Goal: Task Accomplishment & Management: Manage account settings

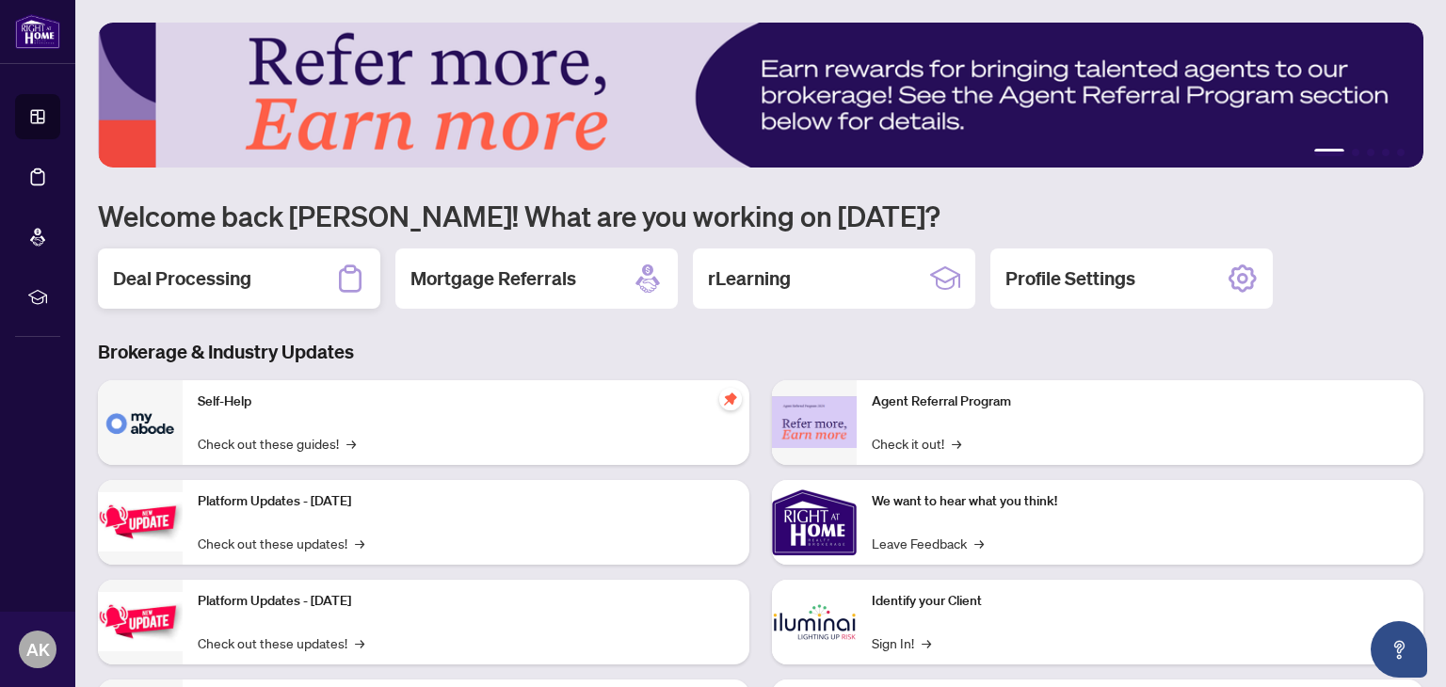
click at [180, 285] on h2 "Deal Processing" at bounding box center [182, 279] width 138 height 26
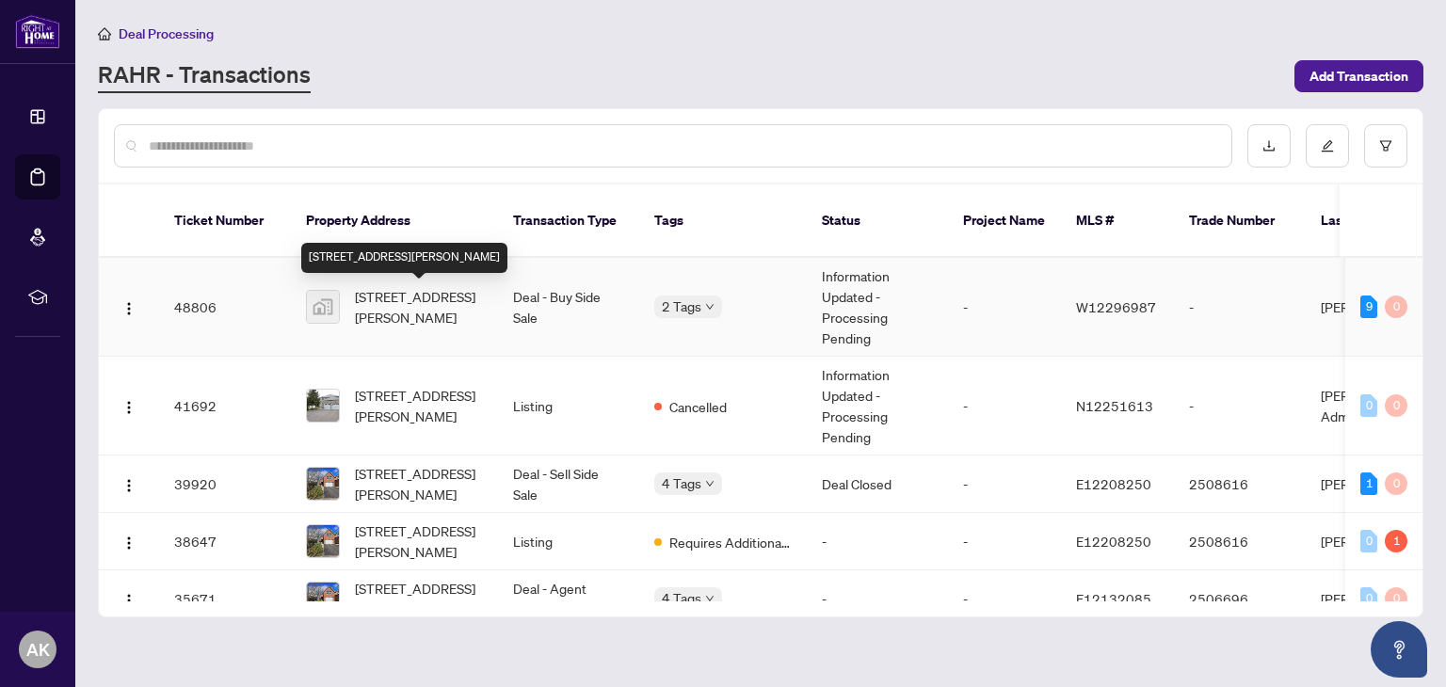
click at [429, 299] on span "[STREET_ADDRESS][PERSON_NAME]" at bounding box center [419, 306] width 128 height 41
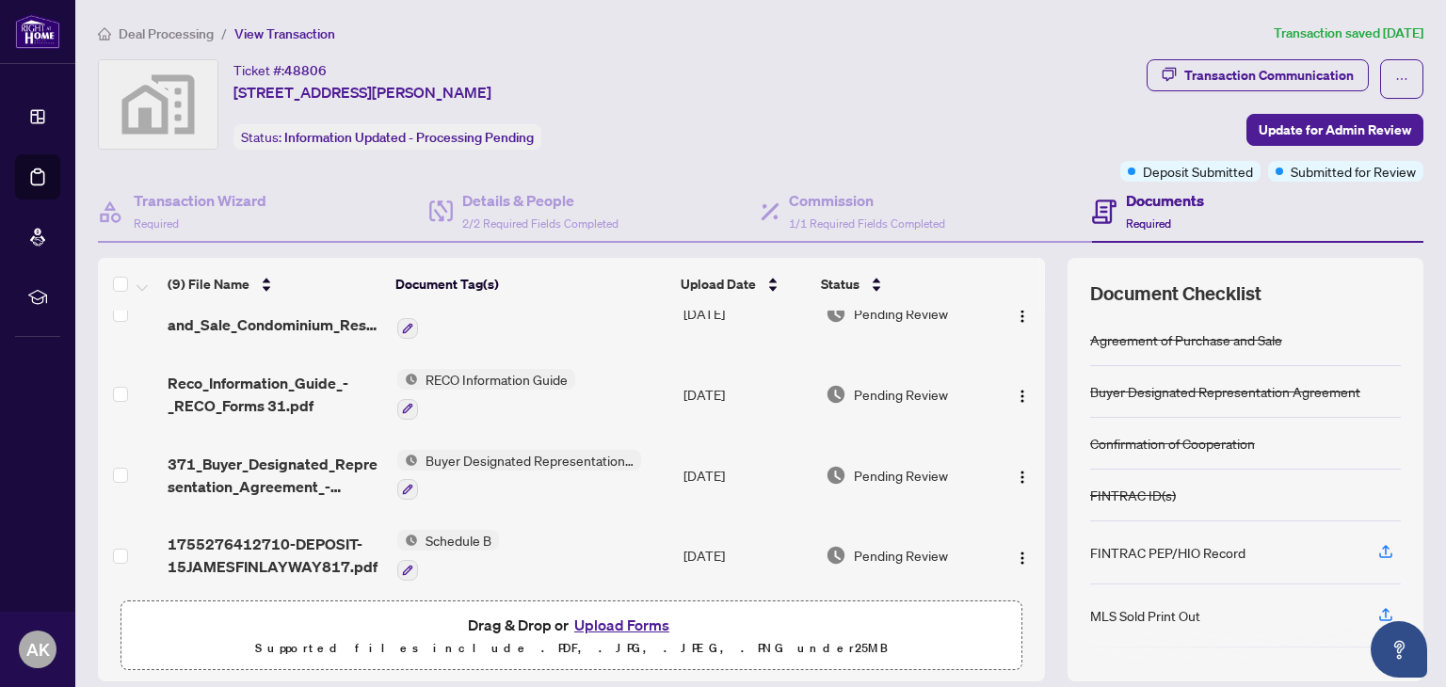
scroll to position [127, 0]
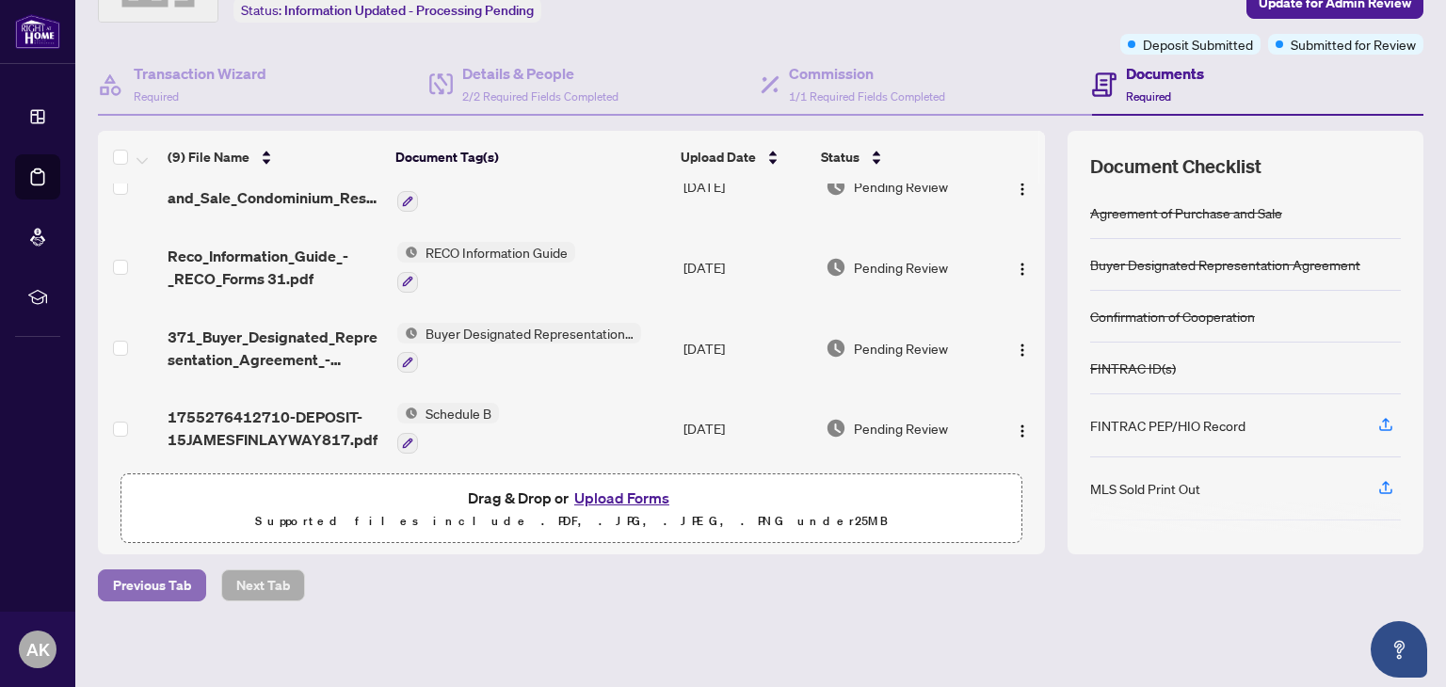
click at [164, 588] on span "Previous Tab" at bounding box center [152, 586] width 78 height 30
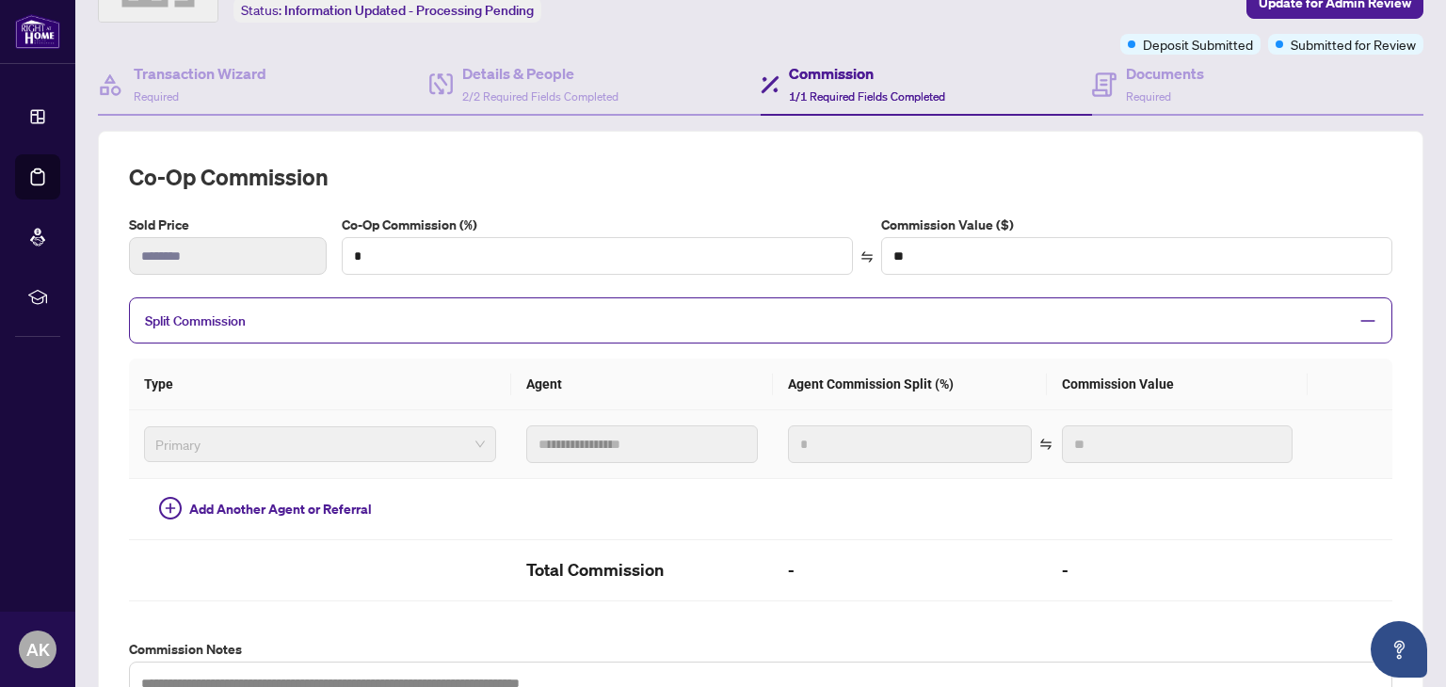
click at [440, 438] on span "Primary" at bounding box center [320, 444] width 330 height 28
click at [381, 441] on span "Primary" at bounding box center [320, 444] width 330 height 28
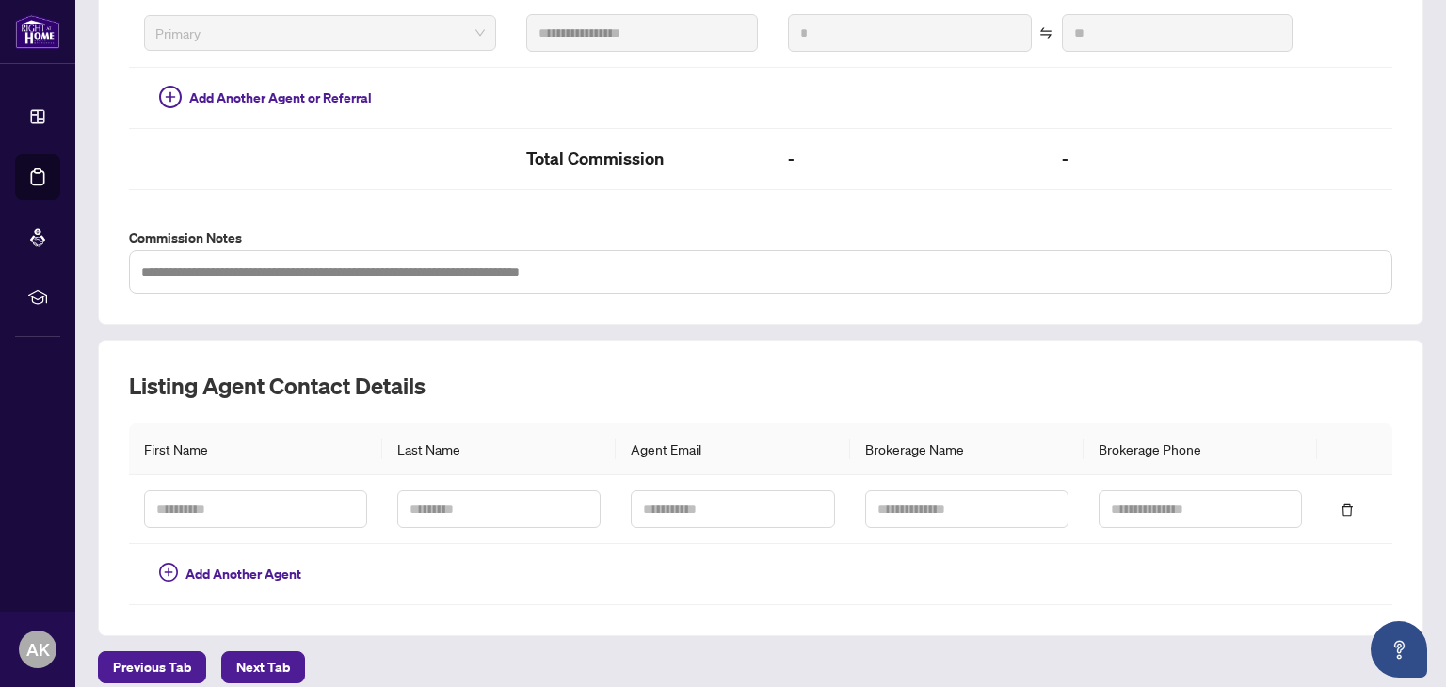
scroll to position [538, 0]
click at [263, 661] on span "Next Tab" at bounding box center [263, 669] width 54 height 30
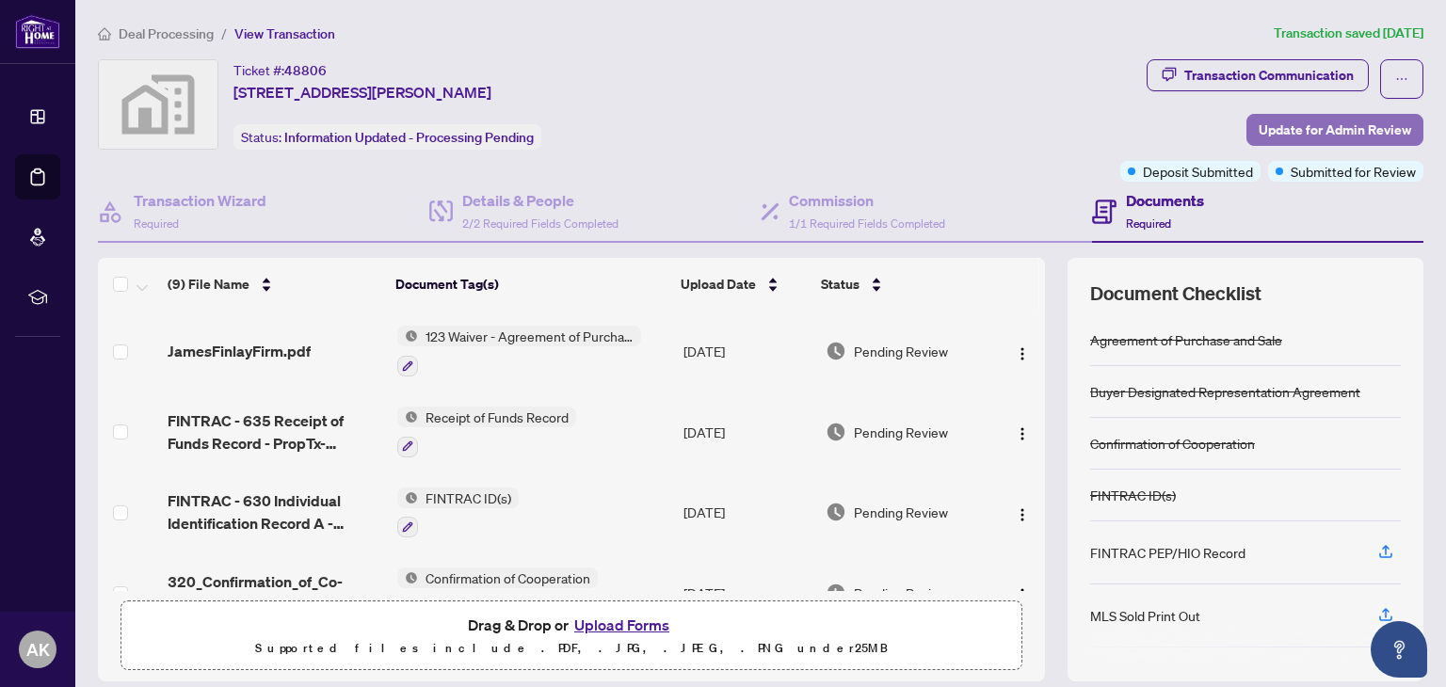
click at [1301, 133] on span "Update for Admin Review" at bounding box center [1335, 130] width 153 height 30
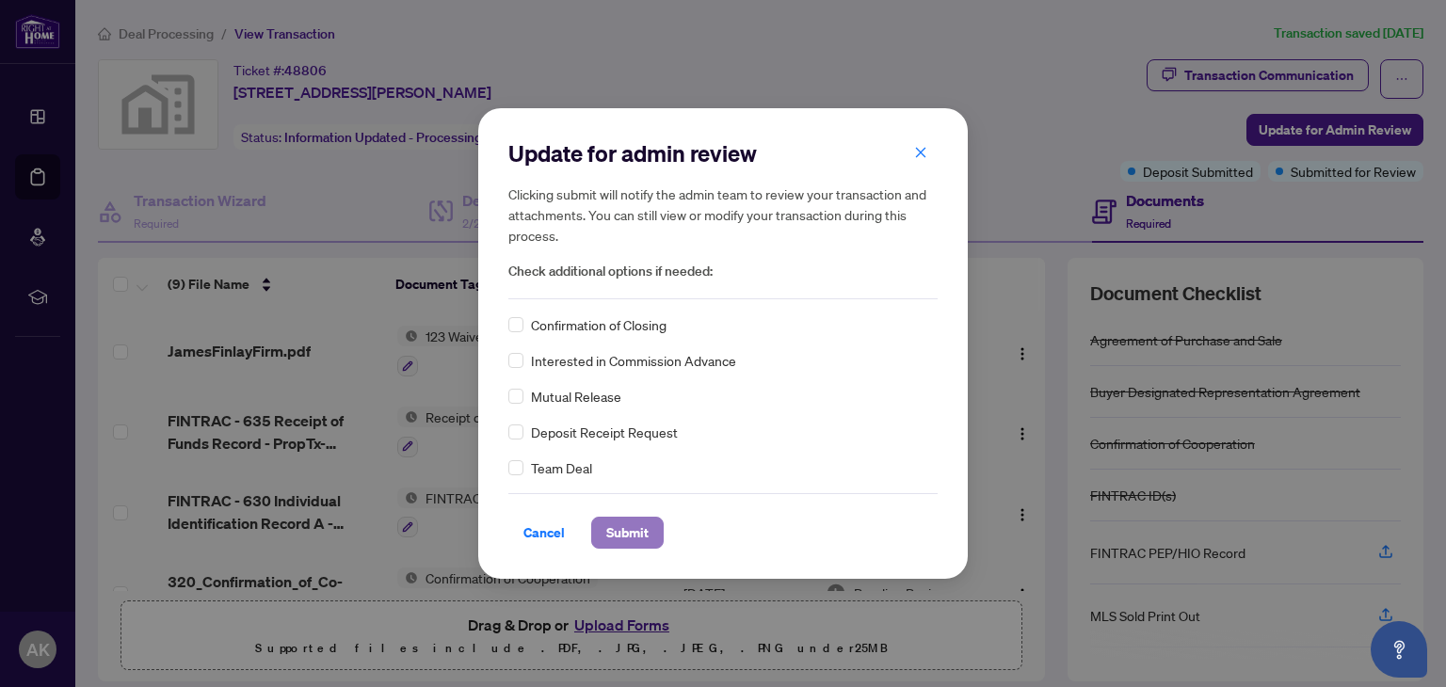
click at [612, 535] on span "Submit" at bounding box center [627, 533] width 42 height 30
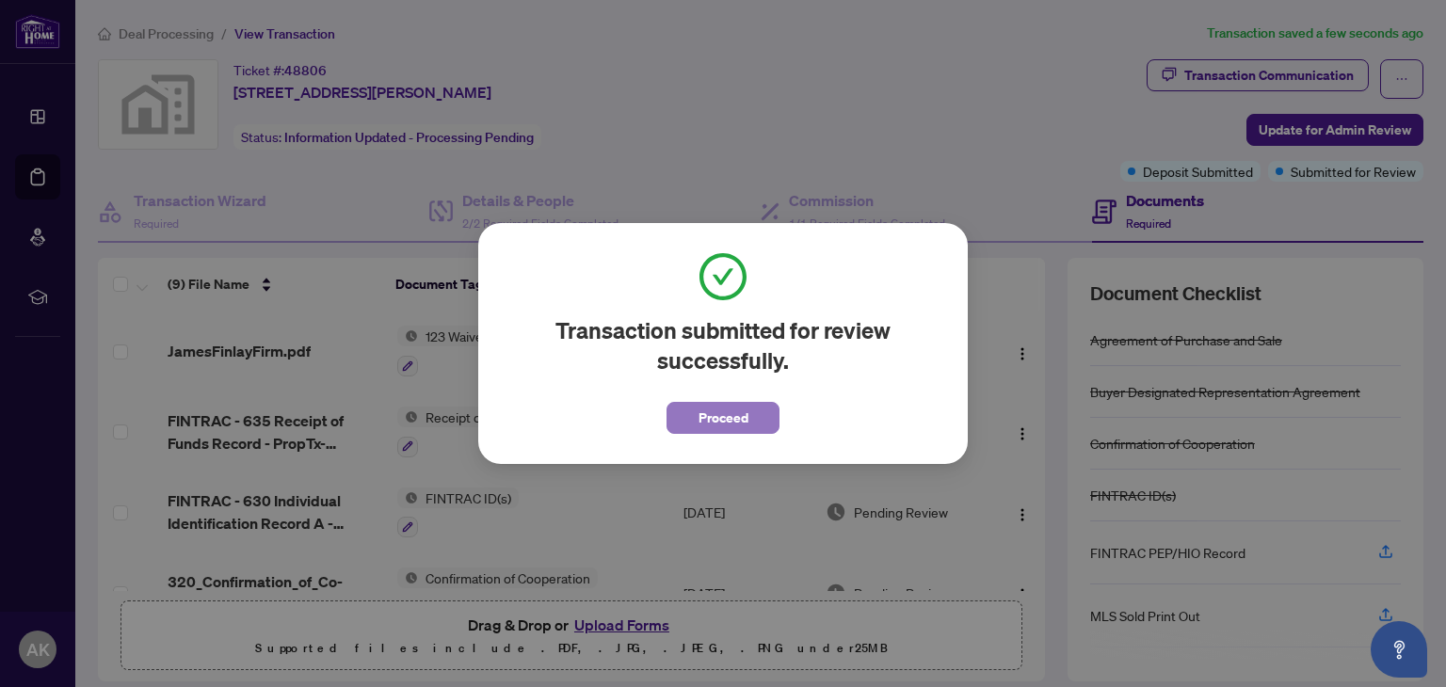
click at [716, 419] on span "Proceed" at bounding box center [724, 418] width 50 height 30
